Goal: Entertainment & Leisure: Consume media (video, audio)

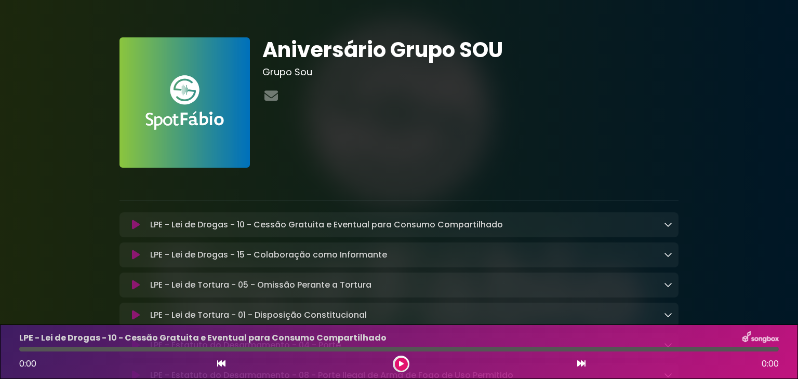
scroll to position [52, 0]
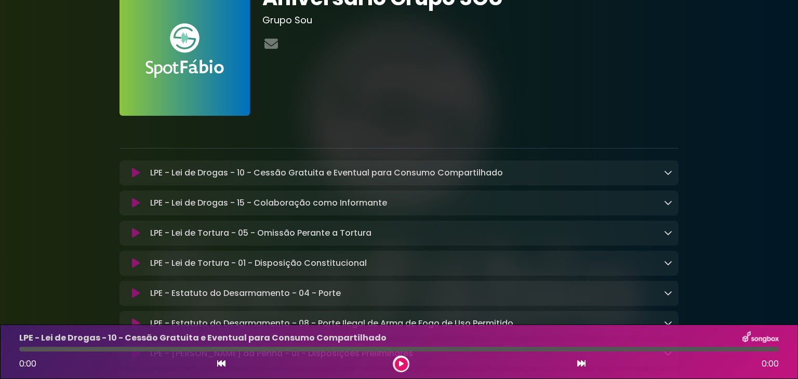
click at [663, 170] on div "LPE - Lei de Drogas - 10 - Cessão Gratuita e Eventual para Consumo Compartilhad…" at bounding box center [409, 173] width 526 height 12
click at [669, 173] on icon at bounding box center [668, 172] width 8 height 8
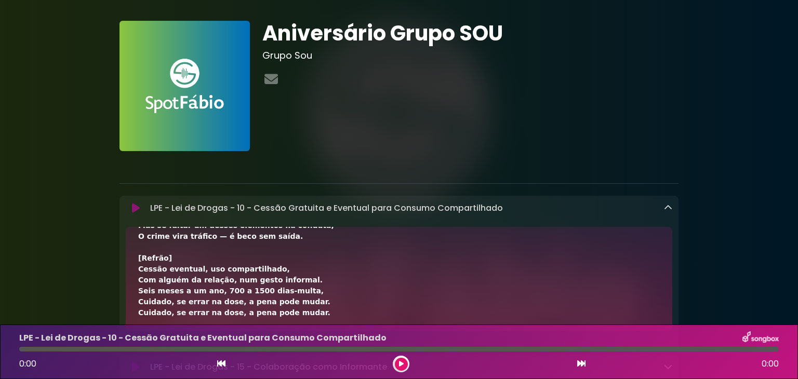
scroll to position [0, 0]
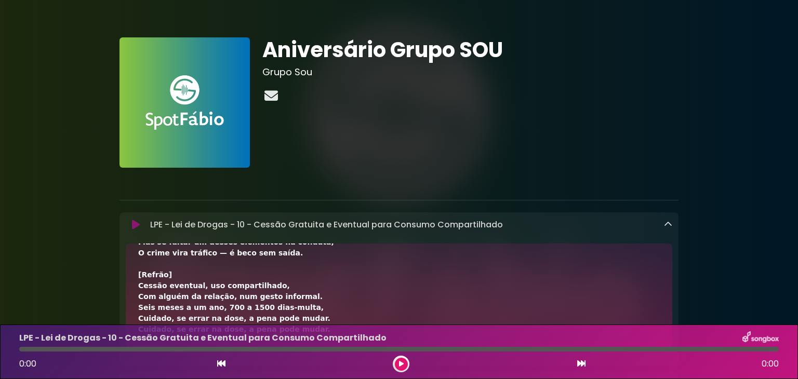
click at [272, 96] on icon at bounding box center [271, 96] width 18 height 14
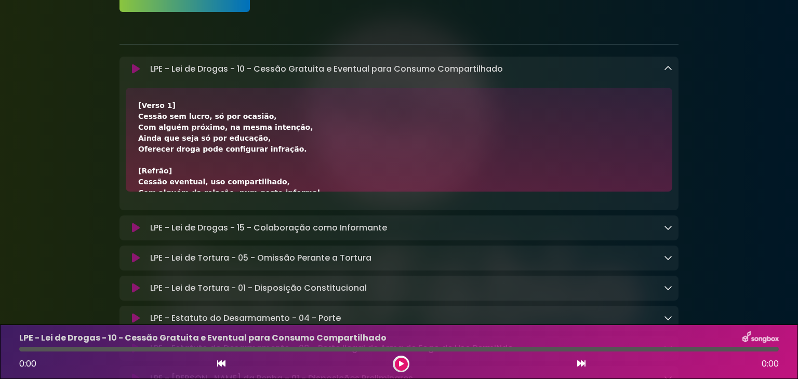
click at [509, 23] on p at bounding box center [399, 26] width 559 height 12
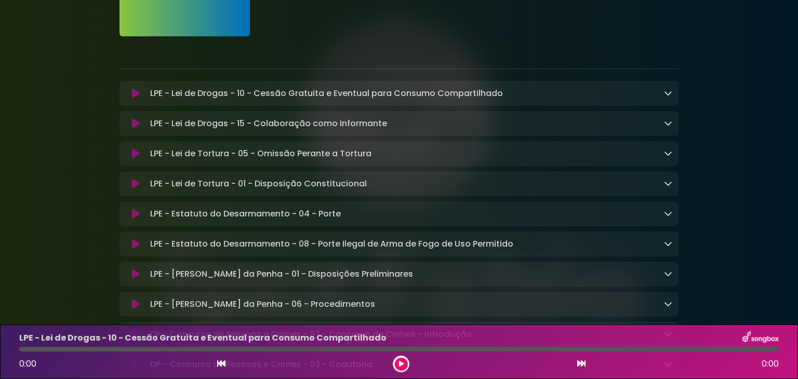
scroll to position [156, 0]
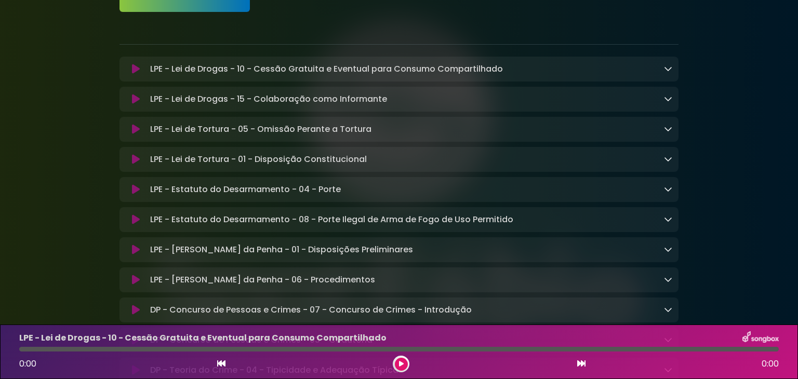
drag, startPoint x: 348, startPoint y: 71, endPoint x: 136, endPoint y: 67, distance: 212.1
click at [136, 67] on icon at bounding box center [136, 69] width 8 height 10
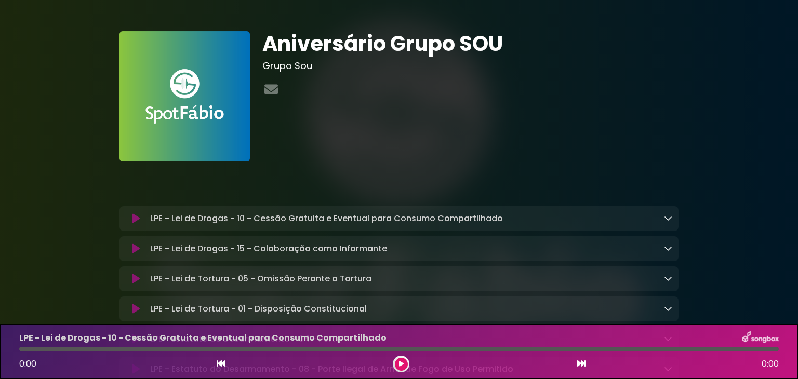
scroll to position [0, 0]
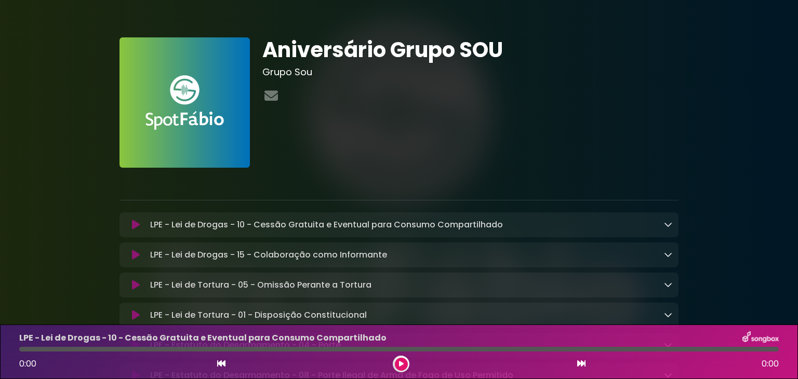
click at [502, 225] on div "LPE - Lei de Drogas - 10 - Cessão Gratuita e Eventual para Consumo Compartilhad…" at bounding box center [409, 225] width 526 height 12
click at [129, 225] on button at bounding box center [136, 225] width 20 height 10
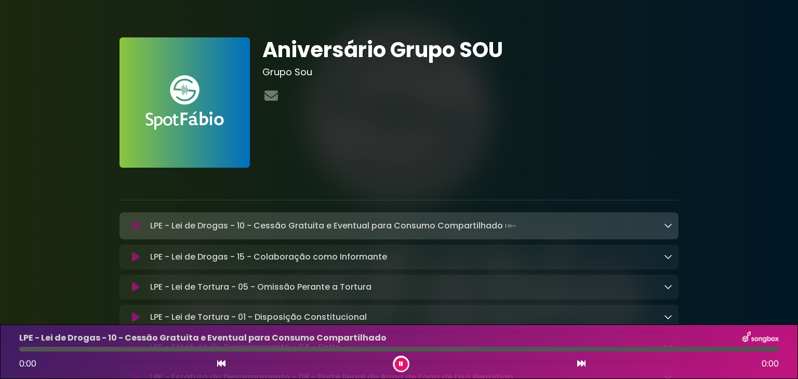
click at [397, 363] on button at bounding box center [401, 364] width 13 height 13
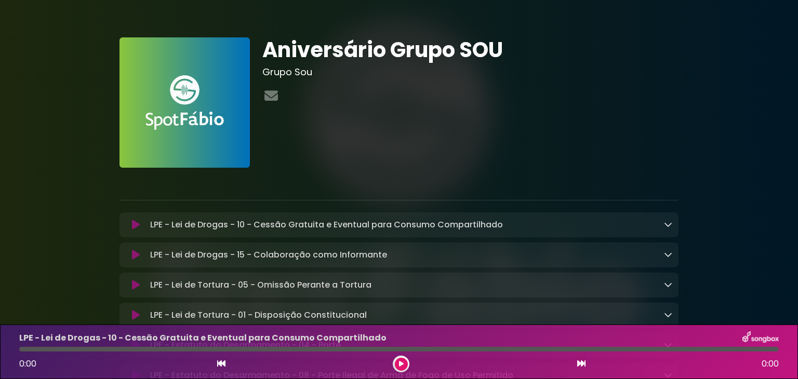
click at [397, 363] on button at bounding box center [401, 364] width 13 height 13
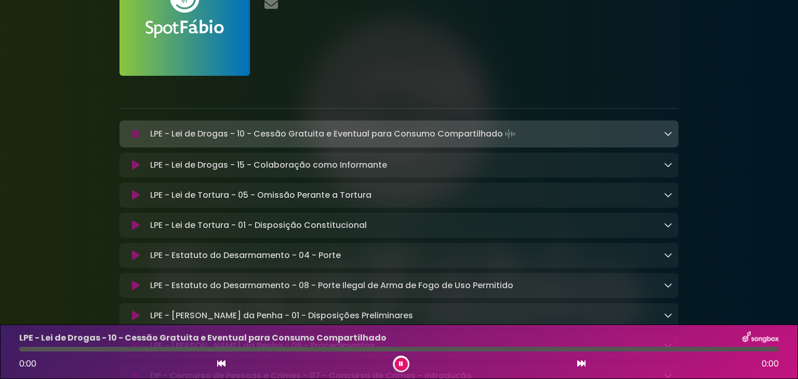
scroll to position [104, 0]
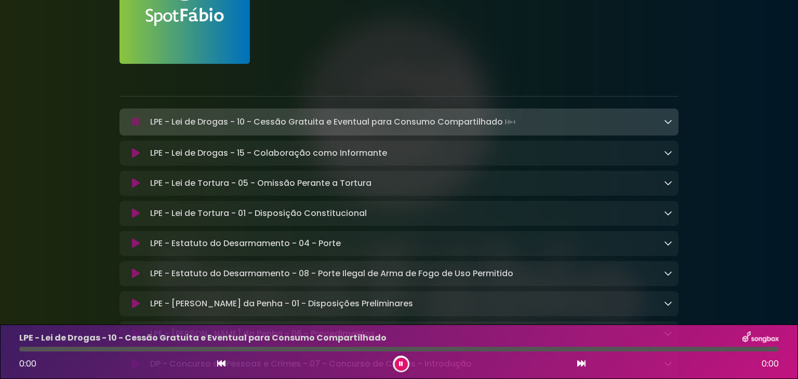
click at [398, 358] on button at bounding box center [401, 364] width 13 height 13
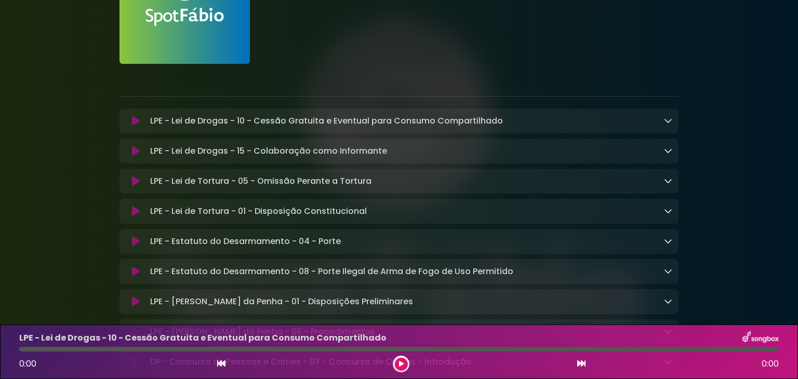
click at [398, 358] on button at bounding box center [401, 364] width 13 height 13
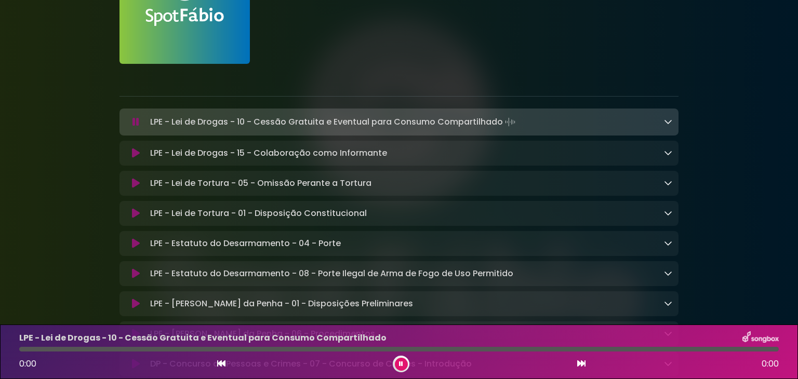
click at [134, 123] on icon at bounding box center [136, 122] width 7 height 10
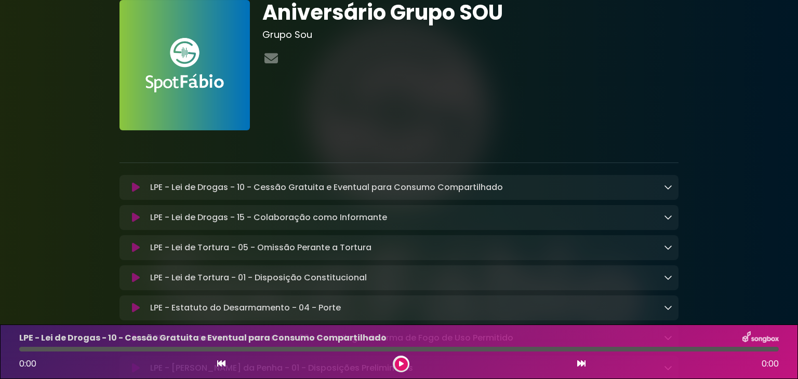
scroll to position [52, 0]
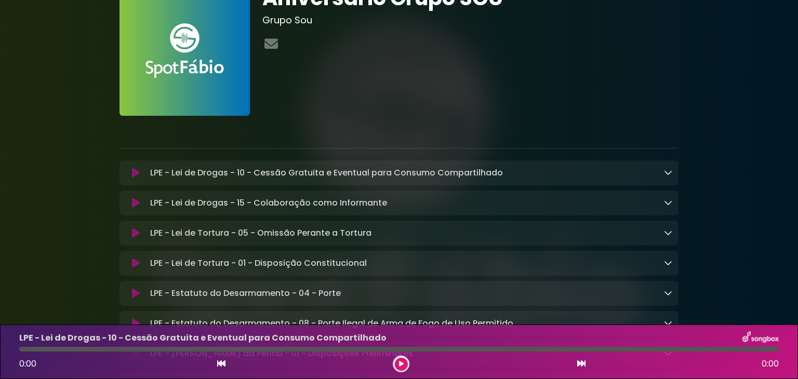
click at [666, 173] on icon at bounding box center [668, 172] width 8 height 8
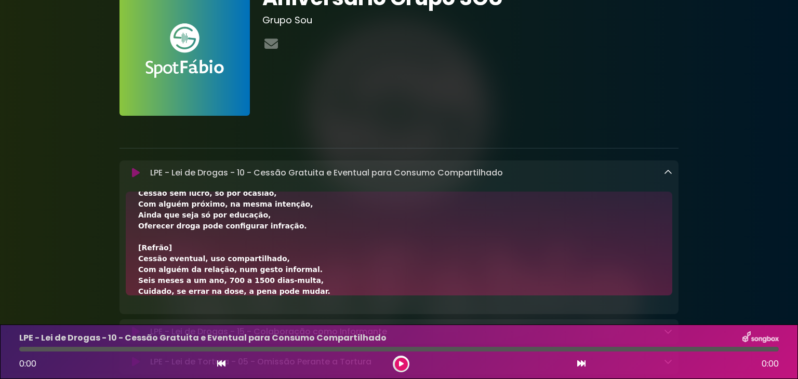
scroll to position [0, 0]
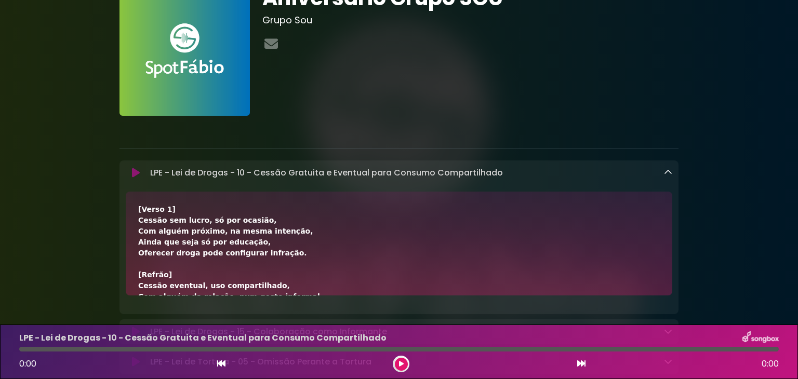
click at [427, 133] on p at bounding box center [399, 130] width 559 height 12
